Goal: Information Seeking & Learning: Learn about a topic

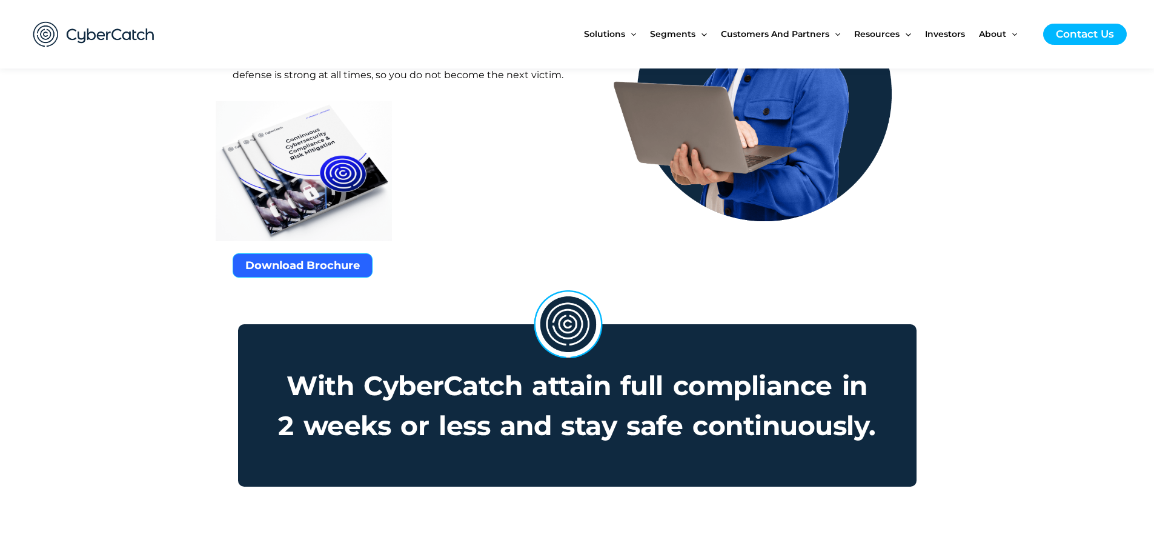
scroll to position [908, 0]
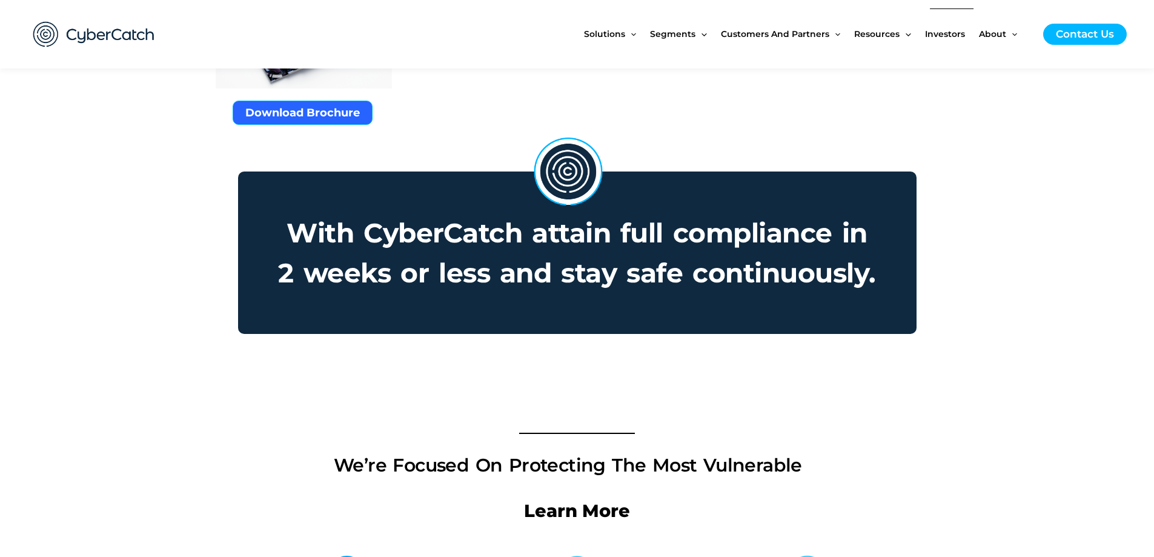
click at [961, 34] on span "Investors" at bounding box center [945, 33] width 40 height 51
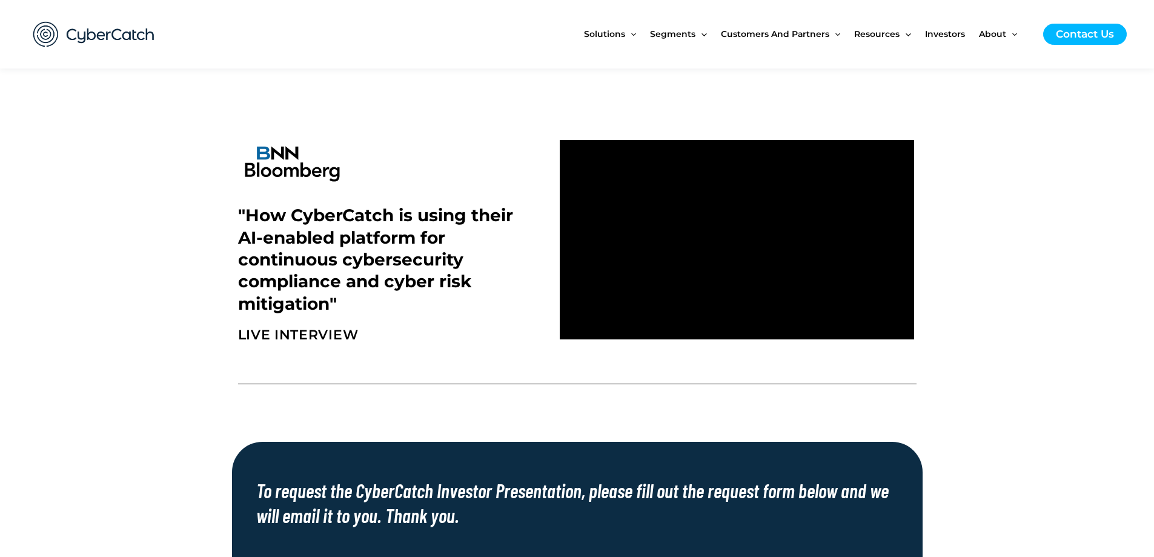
scroll to position [363, 0]
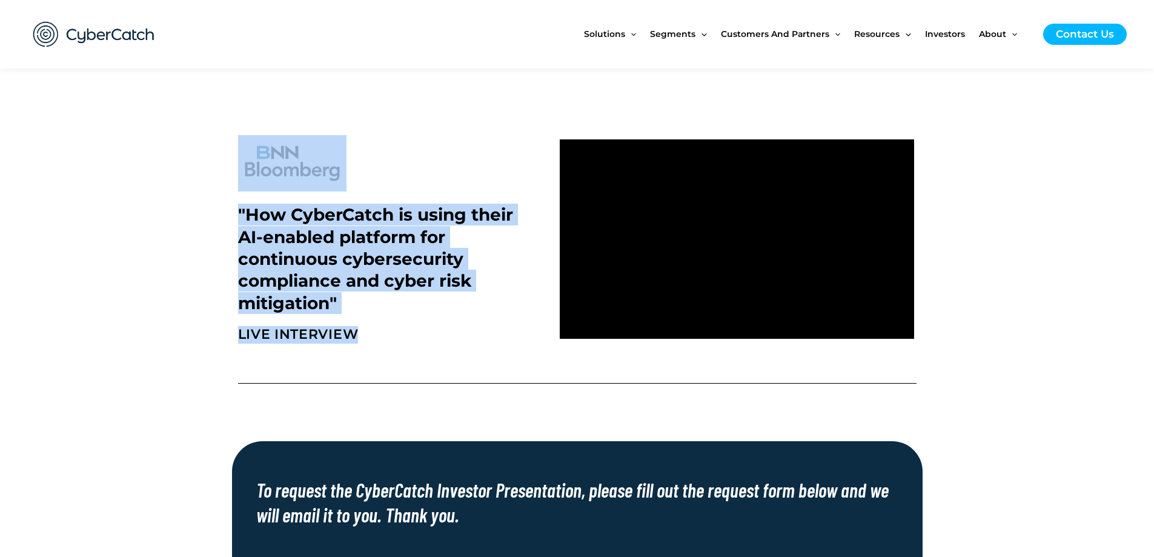
drag, startPoint x: 360, startPoint y: 331, endPoint x: 219, endPoint y: 166, distance: 217.3
click at [219, 166] on section ""How CyberCatch is using their AI-enabled platform for continuous cybersecurity…" at bounding box center [577, 239] width 1154 height 220
click at [170, 236] on section ""How CyberCatch is using their AI-enabled platform for continuous cybersecurity…" at bounding box center [577, 239] width 1154 height 220
